Goal: Task Accomplishment & Management: Manage account settings

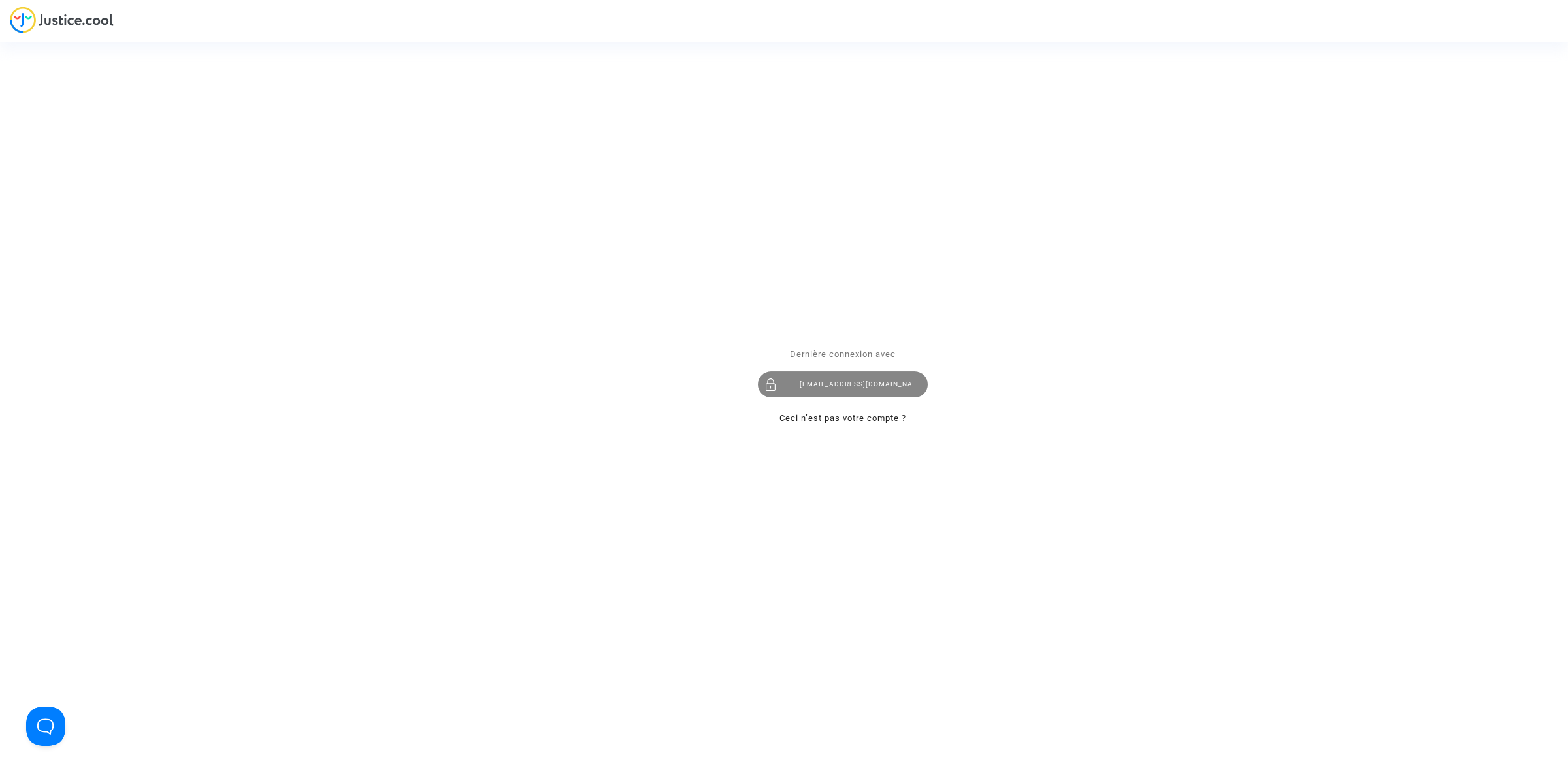
click at [844, 387] on div "[EMAIL_ADDRESS][DOMAIN_NAME]" at bounding box center [843, 384] width 170 height 26
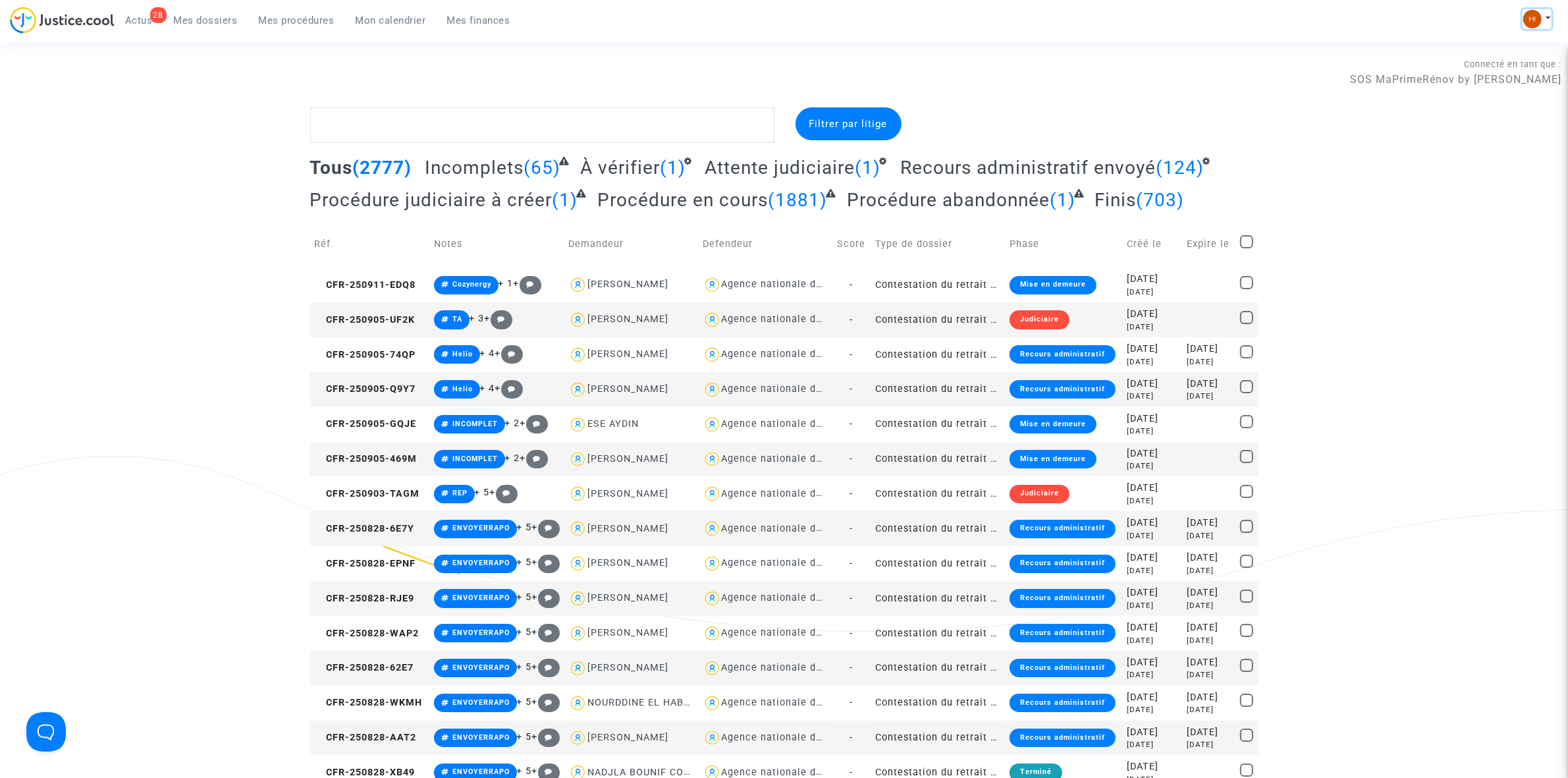
click at [1543, 13] on button at bounding box center [1537, 19] width 29 height 20
drag, startPoint x: 1516, startPoint y: 67, endPoint x: 1488, endPoint y: 79, distance: 30.5
click at [1516, 67] on link "Changer de compte" at bounding box center [1484, 68] width 133 height 21
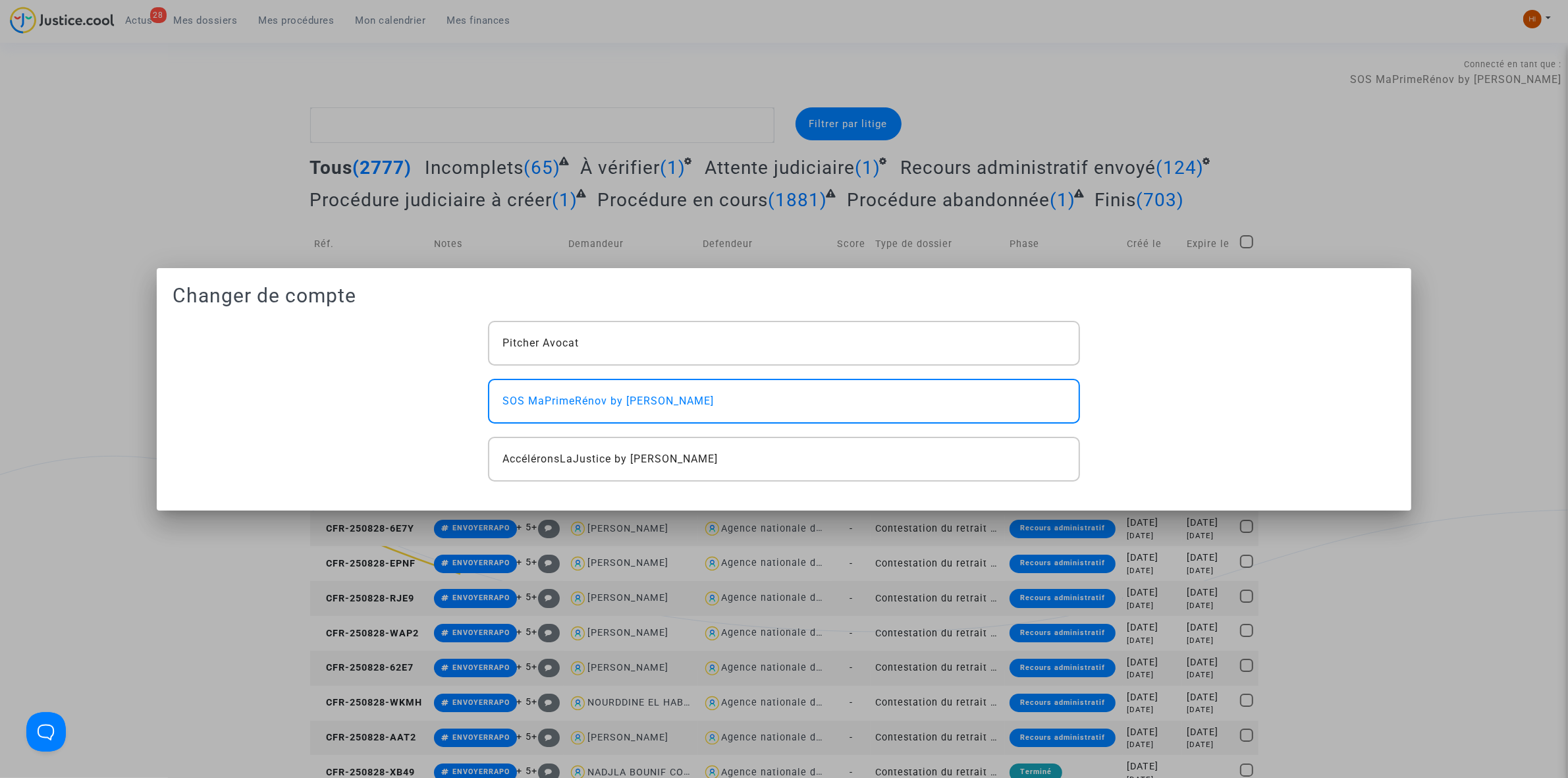
click at [920, 103] on div at bounding box center [784, 389] width 1568 height 778
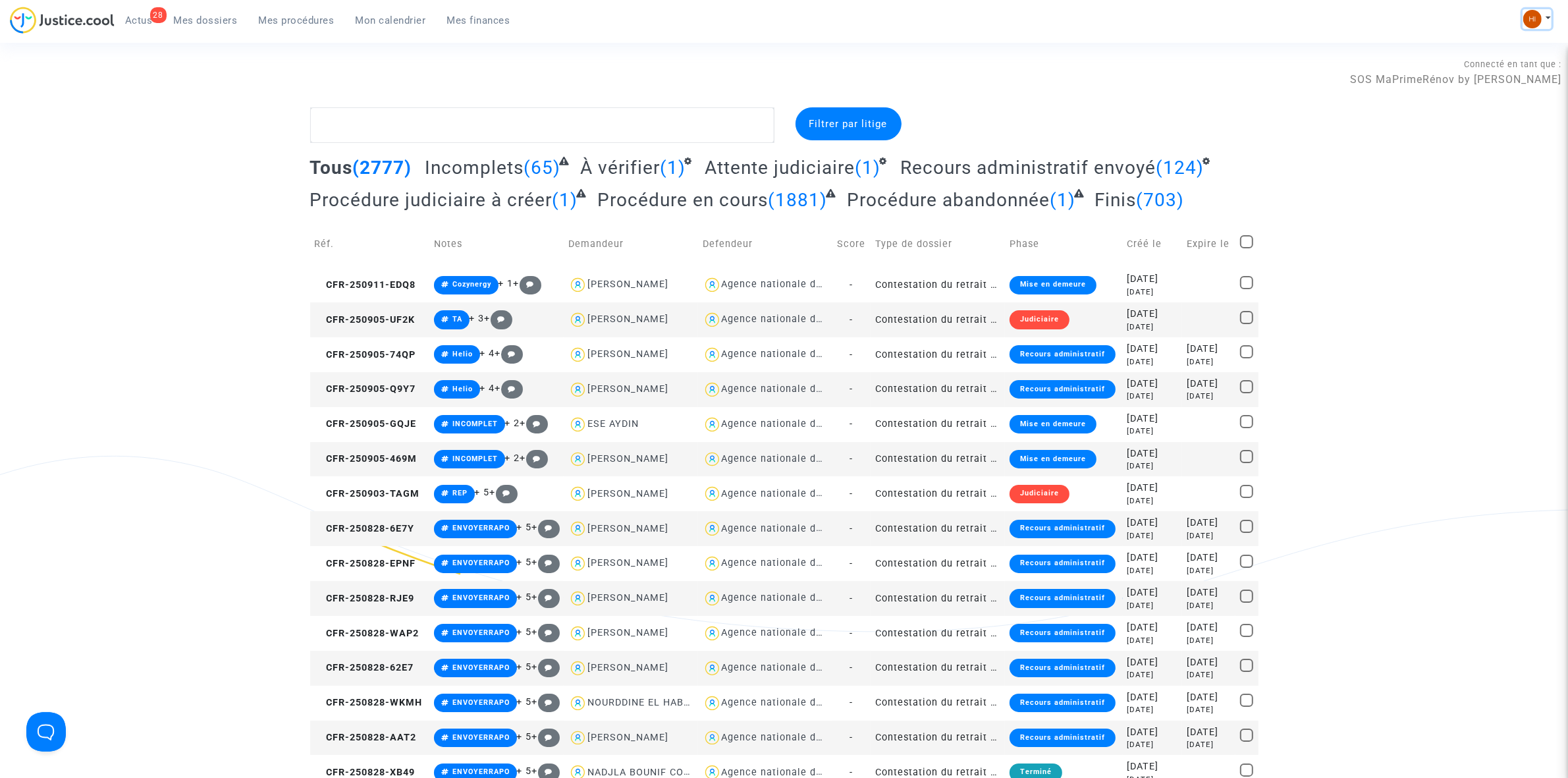
click at [1527, 26] on img at bounding box center [1532, 19] width 18 height 18
click at [1526, 63] on link "Changer de compte" at bounding box center [1484, 68] width 133 height 21
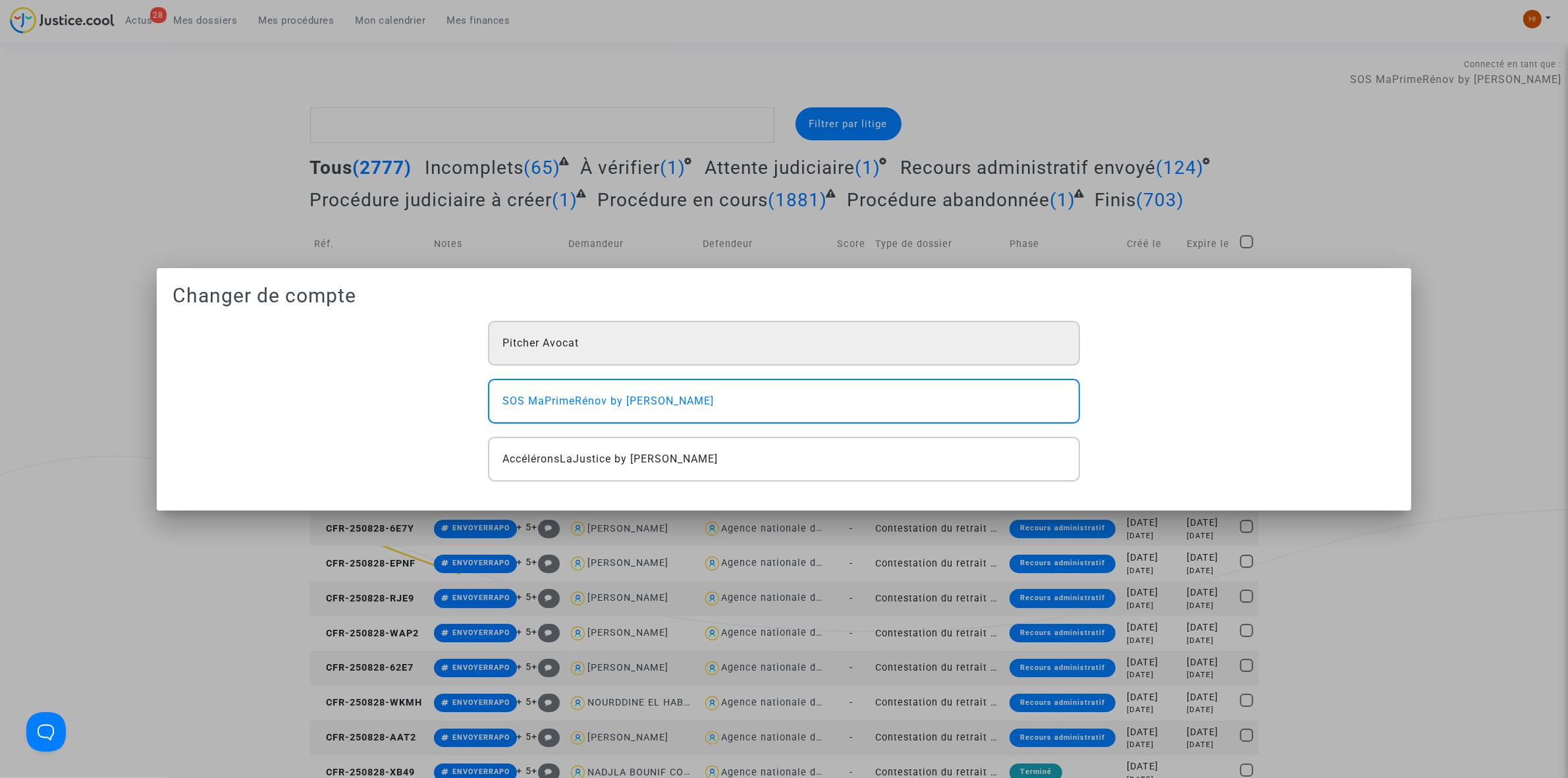
click at [534, 340] on span "Pitcher Avocat" at bounding box center [541, 343] width 76 height 16
